Goal: Transaction & Acquisition: Purchase product/service

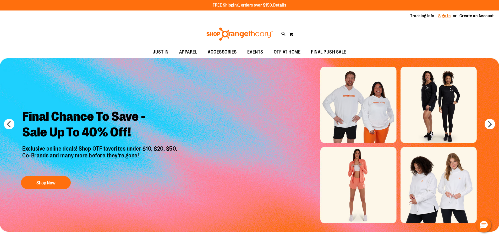
click at [445, 16] on link "Sign In" at bounding box center [444, 16] width 13 height 6
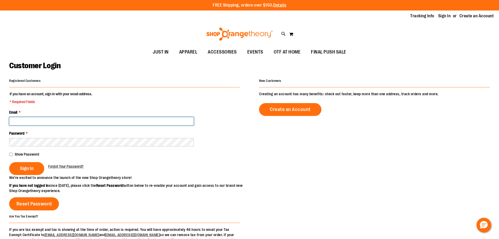
click at [77, 120] on input "Email *" at bounding box center [101, 121] width 185 height 8
type input "*"
type input "**********"
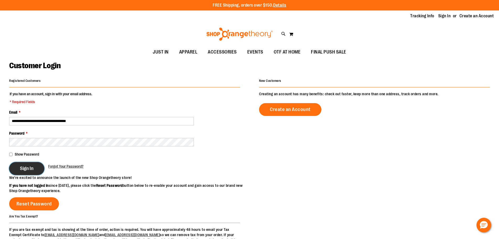
click at [13, 166] on button "Sign In" at bounding box center [26, 168] width 35 height 13
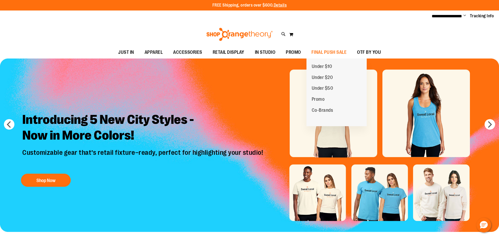
click at [316, 67] on span "Under $10" at bounding box center [322, 67] width 20 height 7
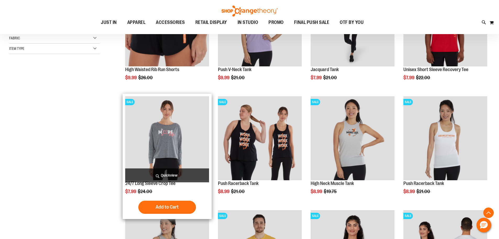
scroll to position [183, 0]
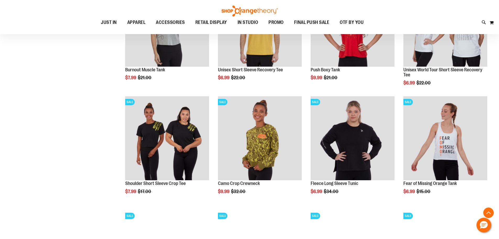
scroll to position [367, 0]
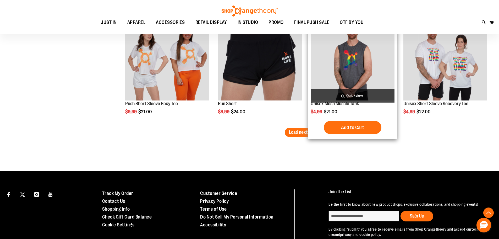
scroll to position [969, 0]
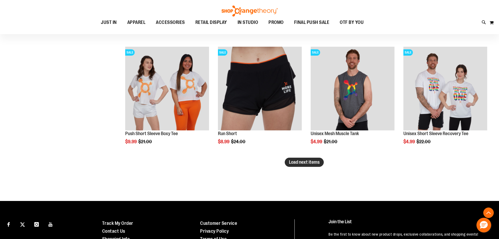
click at [312, 162] on span "Load next items" at bounding box center [304, 161] width 31 height 5
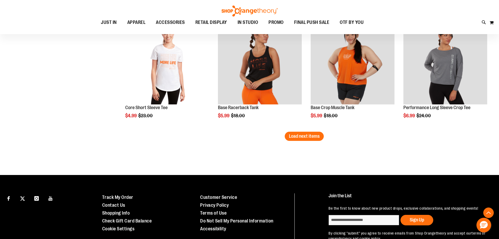
scroll to position [1310, 0]
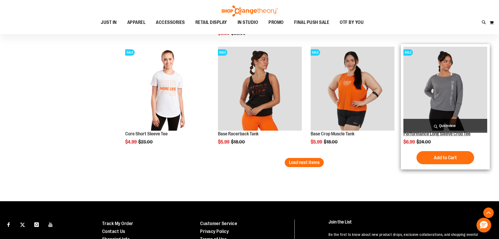
click at [444, 135] on link "Performance Long Sleeve Crop Tee" at bounding box center [437, 133] width 67 height 5
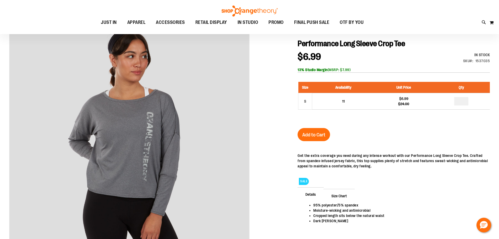
scroll to position [52, 0]
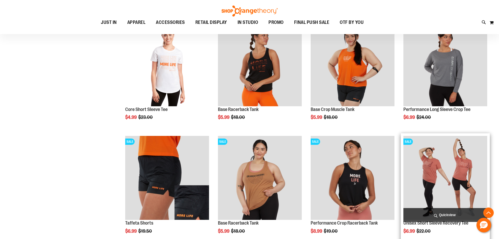
scroll to position [330, 0]
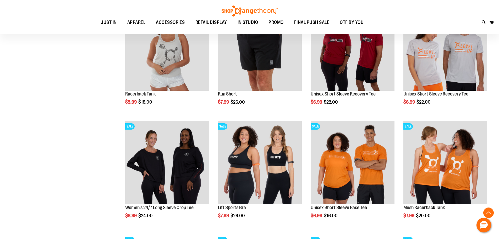
scroll to position [514, 0]
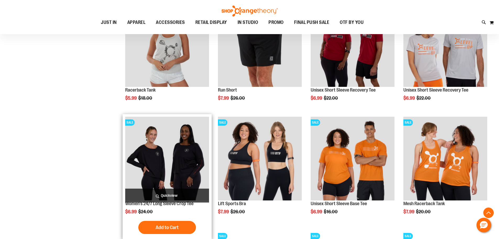
click at [171, 168] on img "product" at bounding box center [167, 159] width 84 height 84
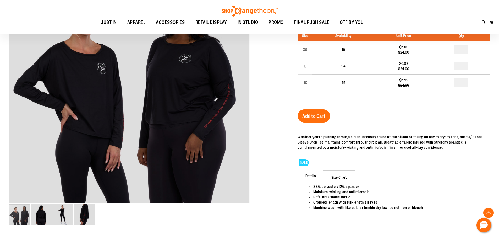
scroll to position [78, 0]
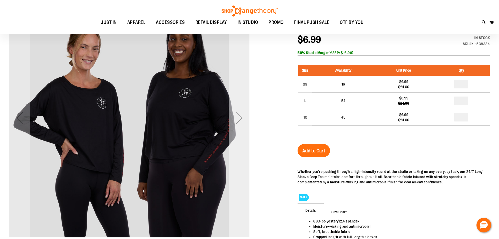
click at [243, 182] on div "Next" at bounding box center [239, 118] width 21 height 241
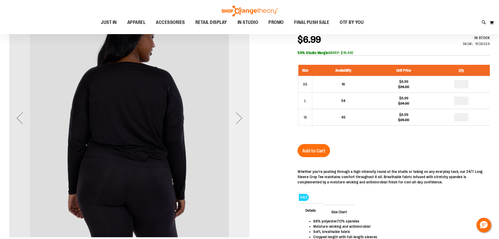
click at [240, 183] on div "Next" at bounding box center [239, 118] width 21 height 241
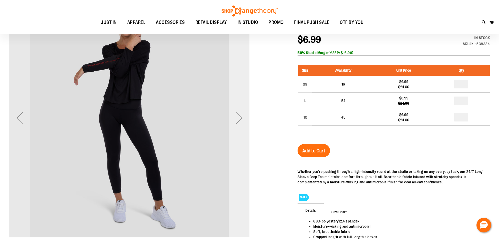
click at [240, 186] on div "Next" at bounding box center [239, 118] width 21 height 241
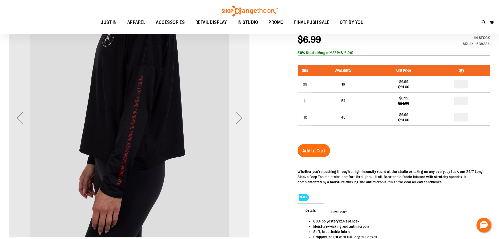
click at [240, 186] on div "Next" at bounding box center [239, 118] width 21 height 241
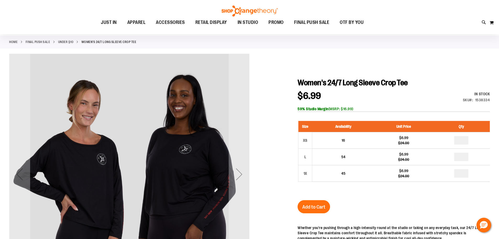
scroll to position [0, 0]
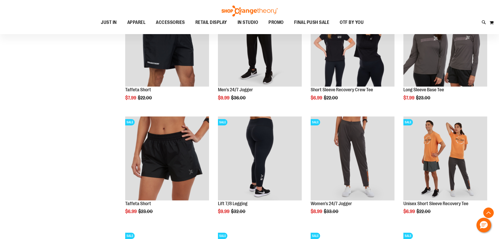
scroll to position [112, 0]
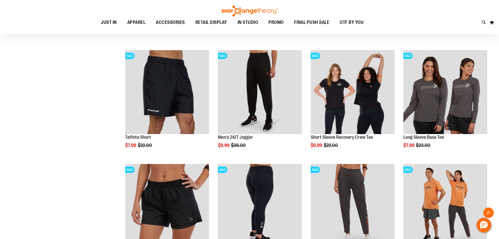
scroll to position [131, 0]
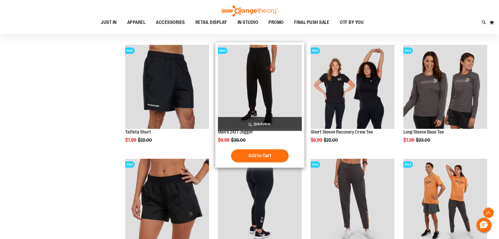
click at [251, 94] on img "product" at bounding box center [260, 87] width 84 height 84
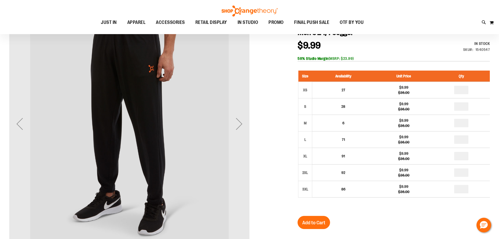
scroll to position [78, 0]
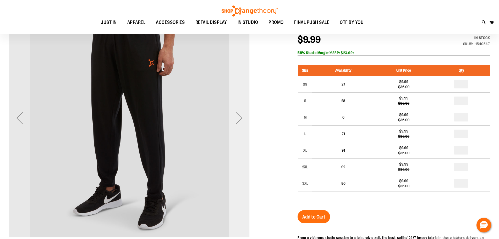
click at [243, 118] on div "Next" at bounding box center [239, 117] width 21 height 21
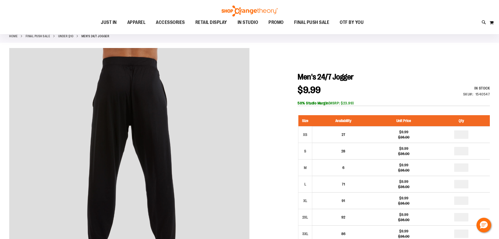
scroll to position [26, 0]
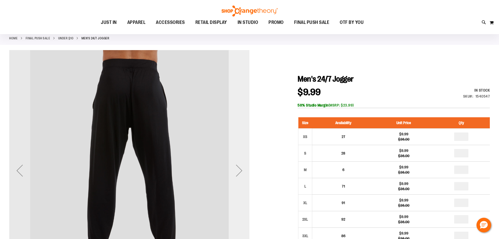
click at [241, 134] on div "Next" at bounding box center [239, 170] width 21 height 241
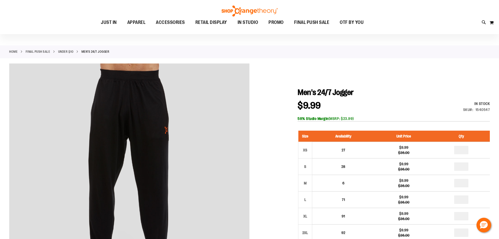
scroll to position [0, 0]
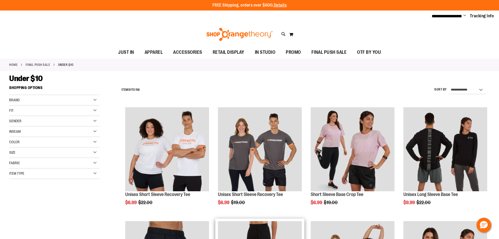
scroll to position [149, 0]
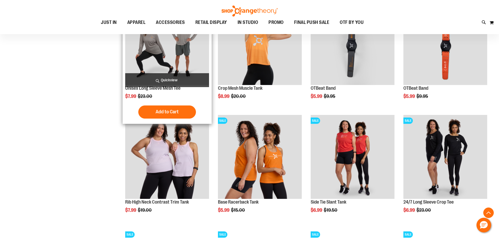
scroll to position [463, 0]
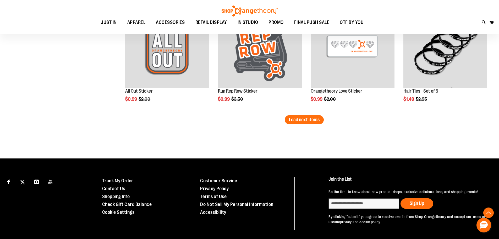
scroll to position [978, 0]
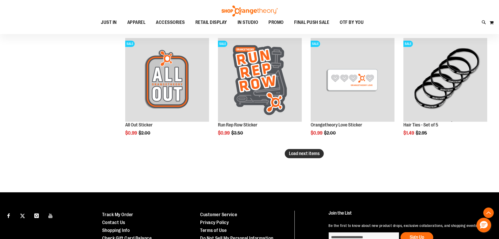
click at [318, 157] on button "Load next items" at bounding box center [304, 153] width 39 height 9
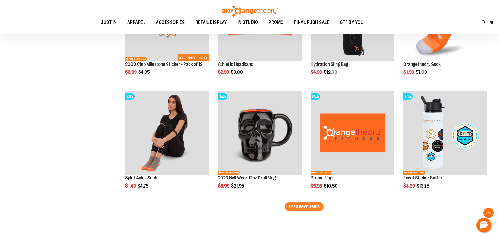
scroll to position [1266, 0]
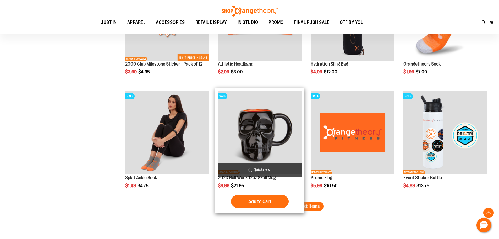
click at [286, 150] on img "product" at bounding box center [260, 132] width 84 height 84
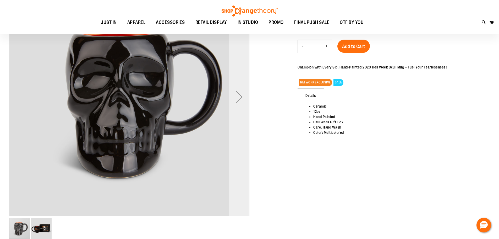
scroll to position [105, 0]
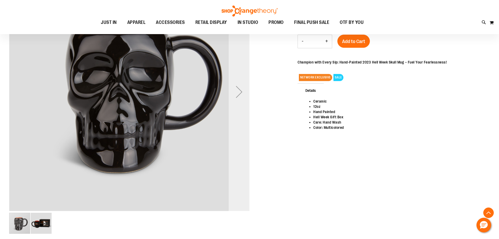
click at [241, 147] on div "Next" at bounding box center [239, 91] width 21 height 241
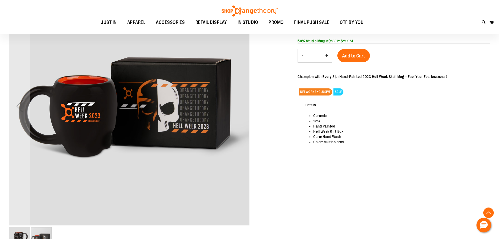
scroll to position [78, 0]
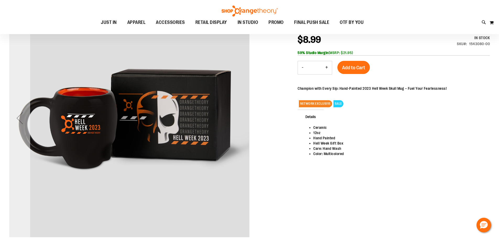
click at [13, 128] on div "Previous" at bounding box center [19, 118] width 21 height 241
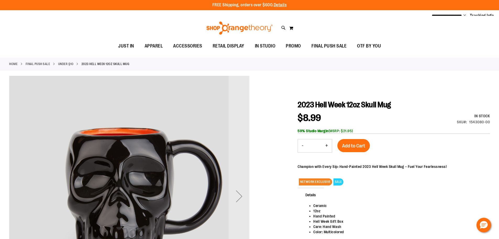
scroll to position [0, 0]
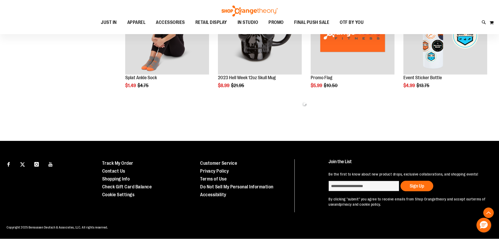
scroll to position [304, 0]
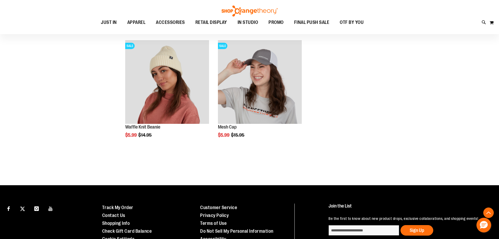
scroll to position [592, 0]
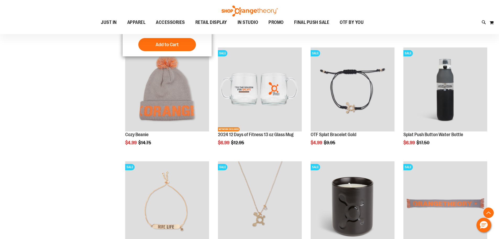
scroll to position [278, 0]
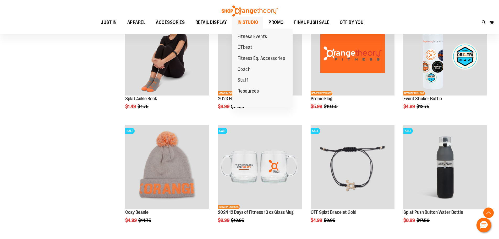
click at [240, 19] on span "IN STUDIO" at bounding box center [248, 23] width 21 height 12
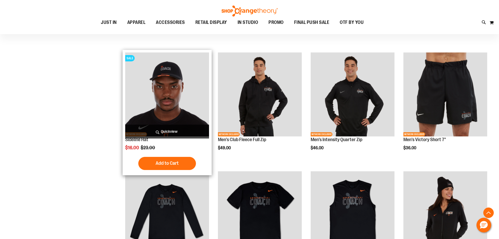
scroll to position [183, 0]
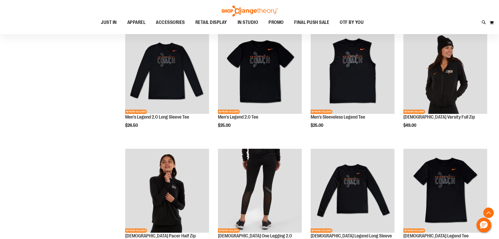
scroll to position [340, 0]
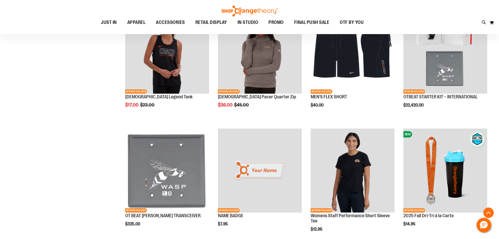
scroll to position [681, 0]
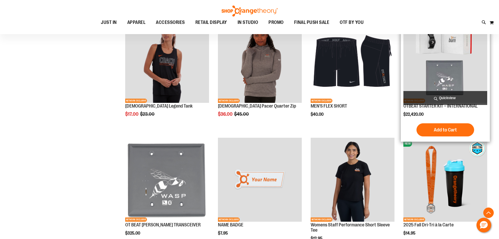
click at [453, 59] on img "product" at bounding box center [446, 61] width 84 height 84
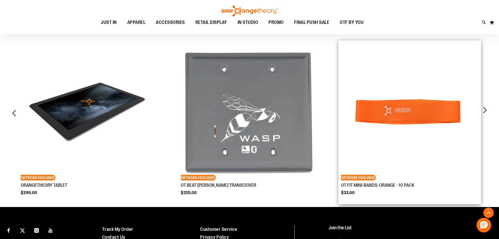
scroll to position [340, 0]
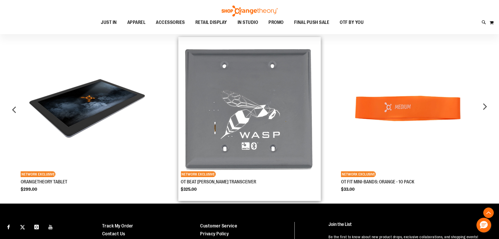
click at [267, 111] on img "Product Page Link" at bounding box center [249, 108] width 137 height 137
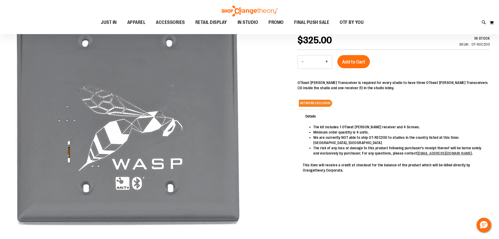
scroll to position [78, 0]
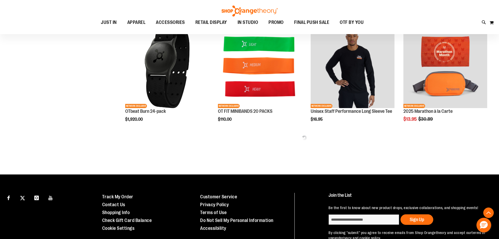
scroll to position [257, 0]
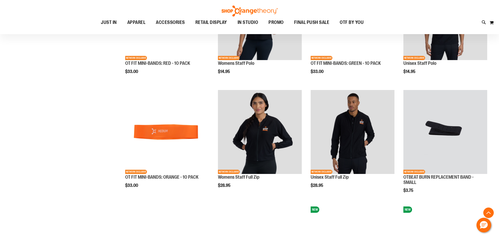
scroll to position [493, 0]
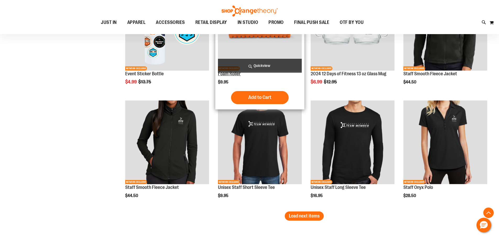
scroll to position [939, 0]
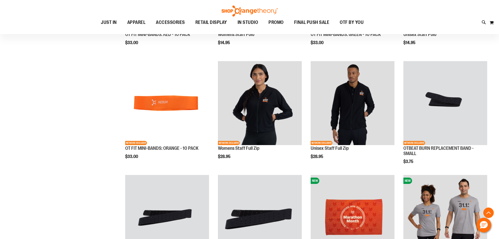
scroll to position [467, 0]
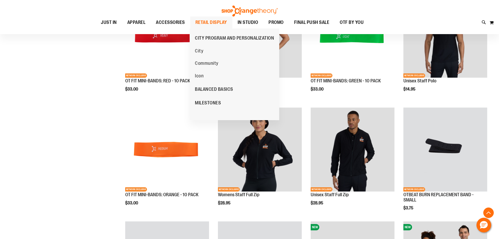
click at [206, 24] on span "RETAIL DISPLAY" at bounding box center [211, 23] width 32 height 12
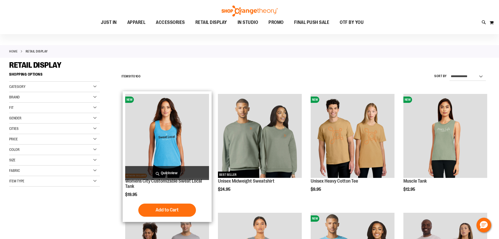
scroll to position [52, 0]
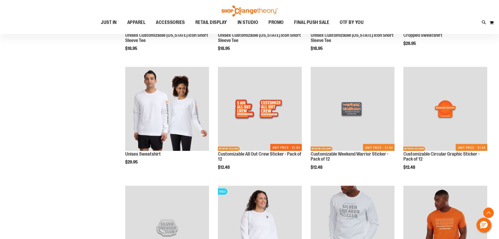
scroll to position [524, 0]
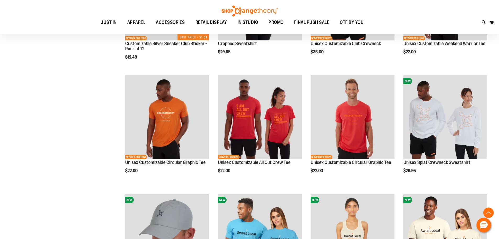
scroll to position [655, 0]
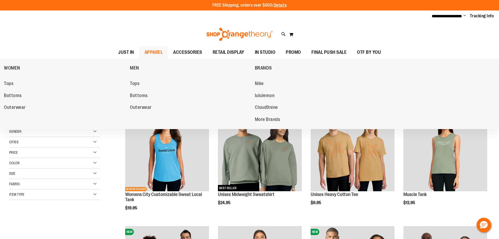
click at [153, 52] on span "APPAREL" at bounding box center [154, 52] width 18 height 12
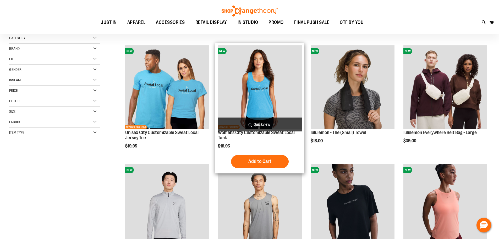
scroll to position [52, 0]
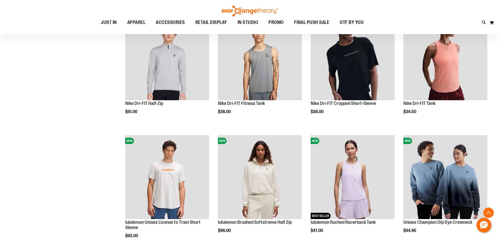
scroll to position [209, 0]
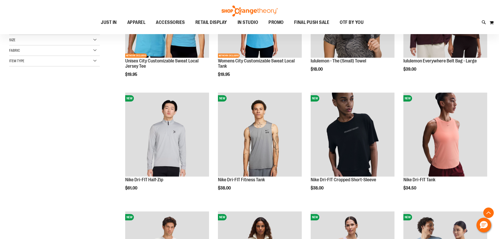
scroll to position [131, 0]
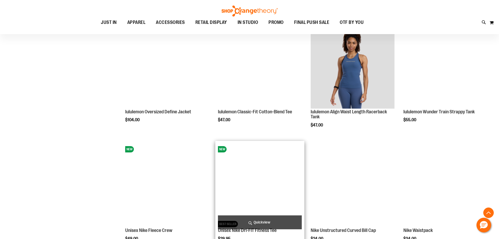
scroll to position [576, 0]
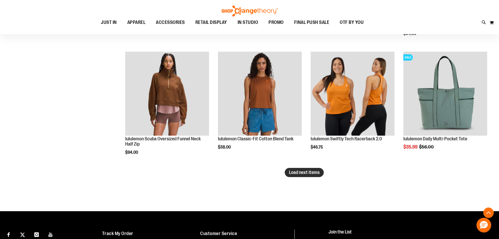
scroll to position [1034, 0]
